Goal: Check status: Check status

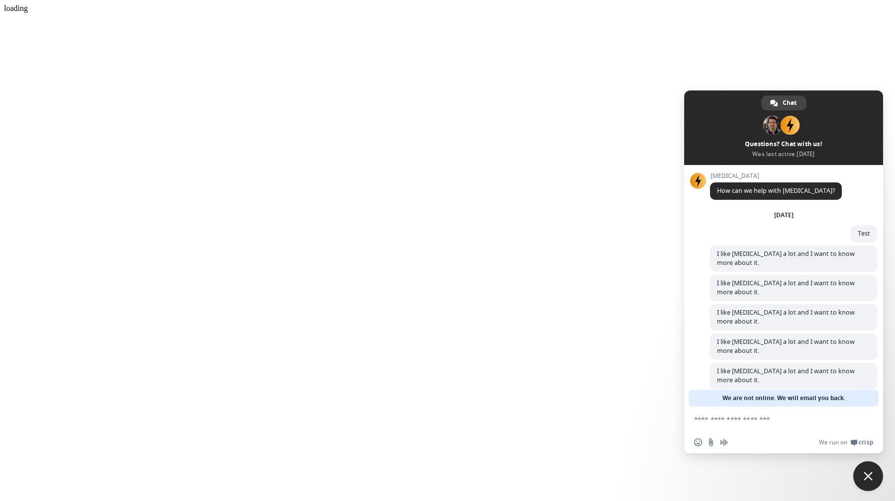
scroll to position [1099, 0]
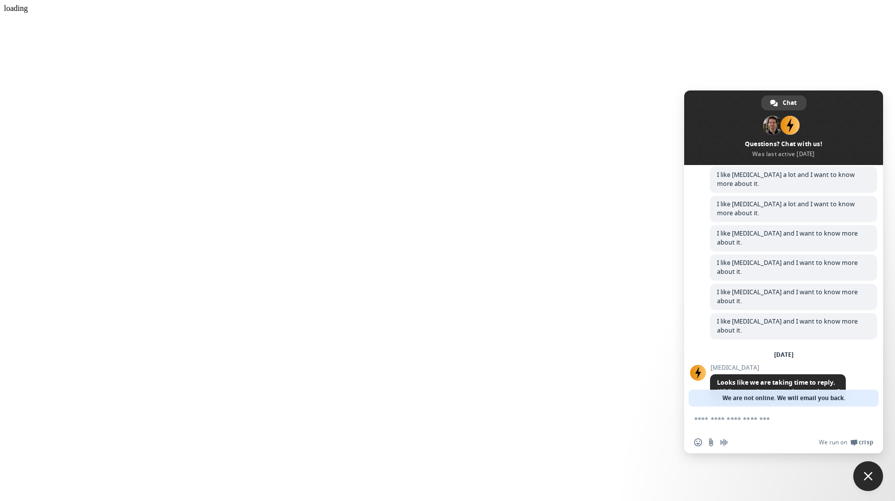
click at [871, 475] on span "Close chat" at bounding box center [868, 476] width 9 height 9
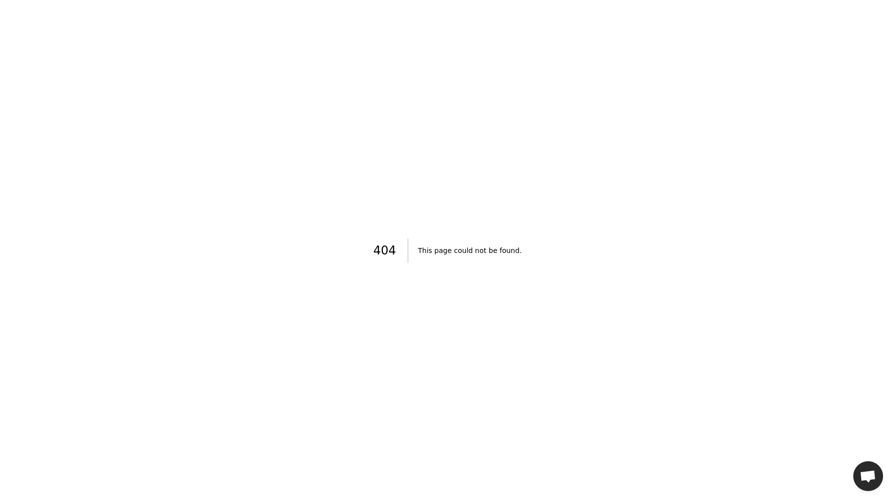
scroll to position [1099, 0]
click at [236, 239] on div "404 This page could not be found." at bounding box center [447, 250] width 895 height 501
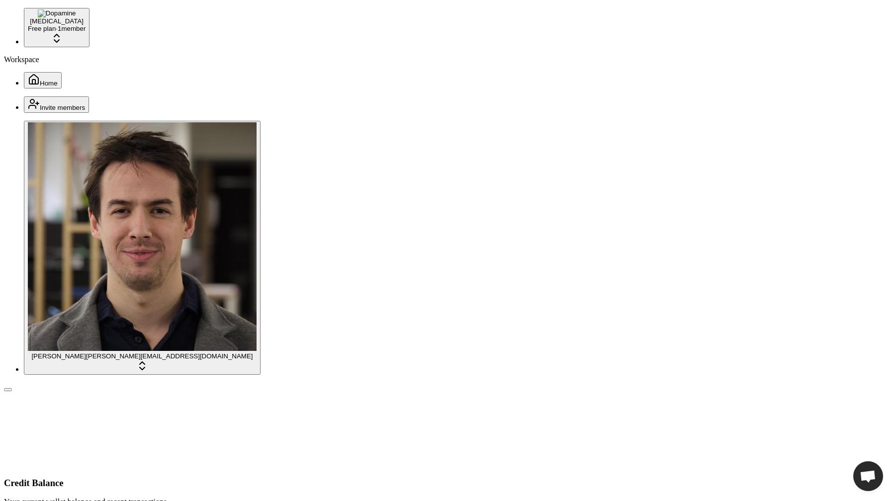
scroll to position [1099, 0]
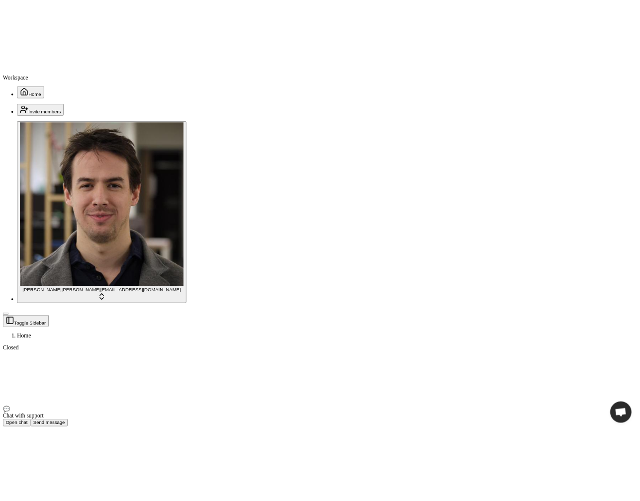
scroll to position [1099, 0]
